Goal: Register for event/course

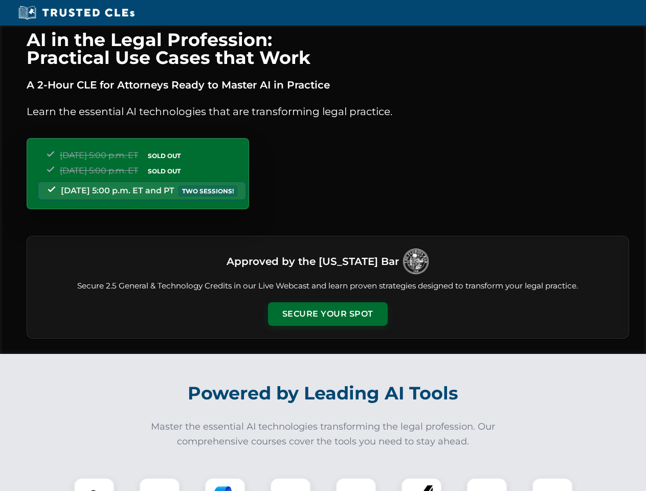
click at [327, 314] on button "Secure Your Spot" at bounding box center [328, 314] width 120 height 24
click at [94, 484] on img at bounding box center [94, 498] width 30 height 30
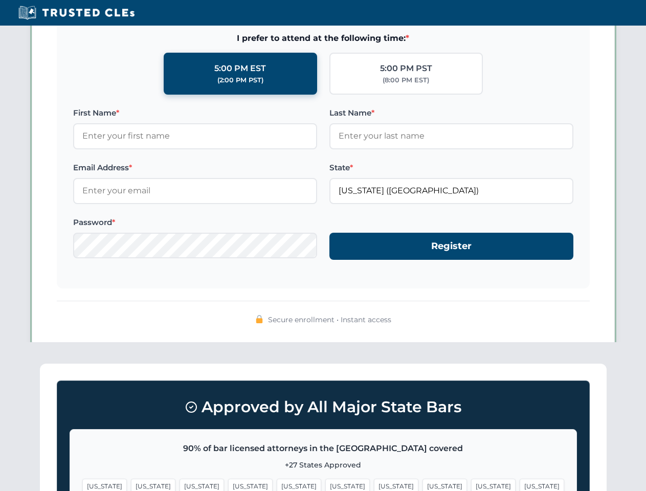
click at [471, 484] on span "[US_STATE]" at bounding box center [493, 485] width 44 height 15
